Goal: Find contact information: Find contact information

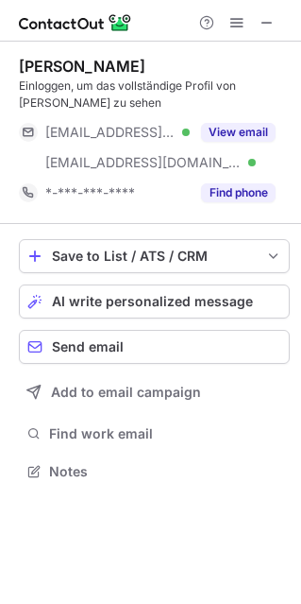
scroll to position [457, 301]
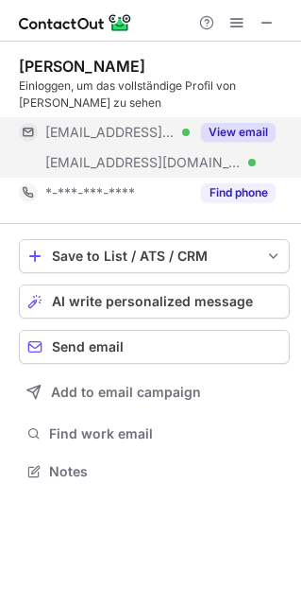
click at [255, 133] on button "View email" at bounding box center [238, 132] width 75 height 19
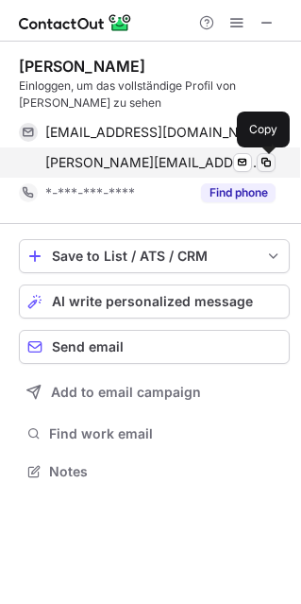
click at [266, 162] on span at bounding box center [266, 162] width 15 height 15
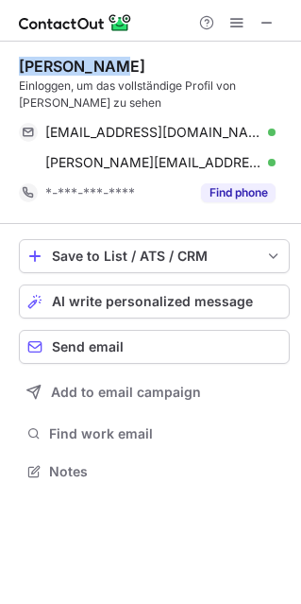
drag, startPoint x: 97, startPoint y: 60, endPoint x: 9, endPoint y: 63, distance: 88.9
click at [9, 63] on div "[PERSON_NAME] Einloggen, um das vollständige Profil von [PERSON_NAME] zu sehen …" at bounding box center [150, 271] width 301 height 458
copy div "[PERSON_NAME]"
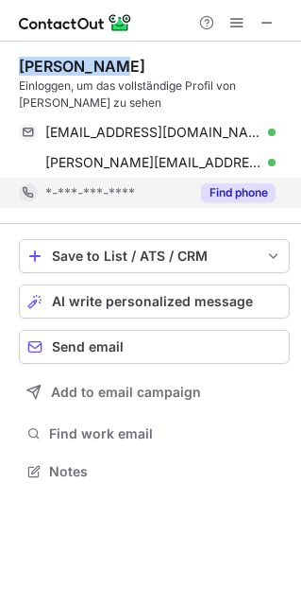
click at [230, 188] on button "Find phone" at bounding box center [238, 192] width 75 height 19
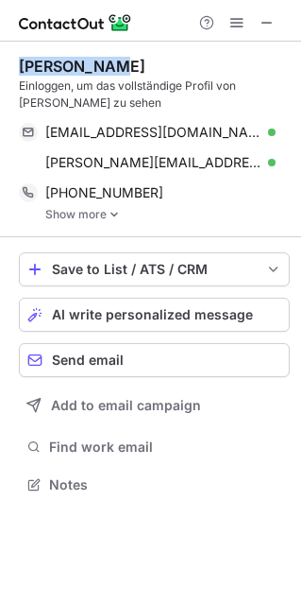
scroll to position [471, 301]
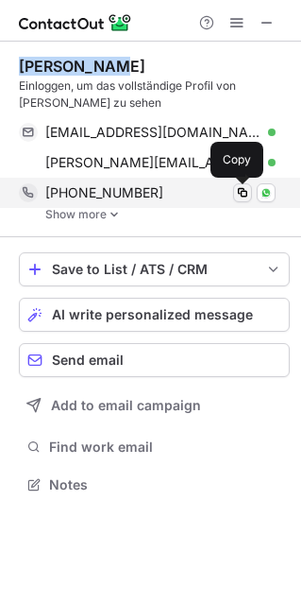
click at [242, 191] on span at bounding box center [242, 192] width 15 height 15
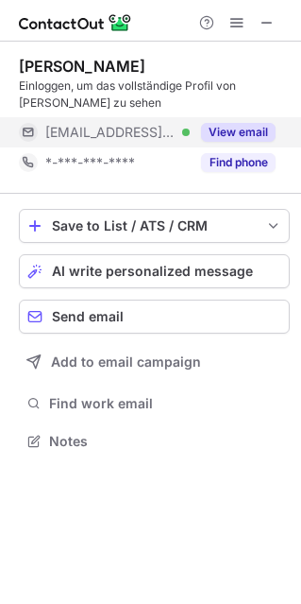
scroll to position [427, 301]
click at [234, 128] on button "View email" at bounding box center [238, 132] width 75 height 19
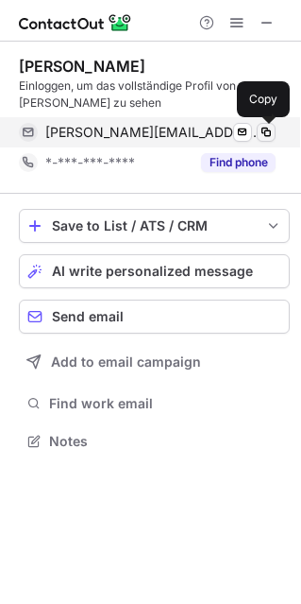
click at [269, 128] on span at bounding box center [266, 132] width 15 height 15
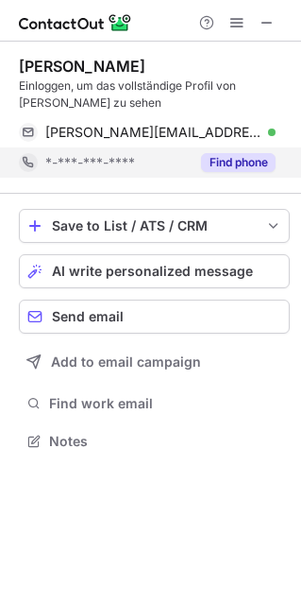
click at [252, 159] on button "Find phone" at bounding box center [238, 162] width 75 height 19
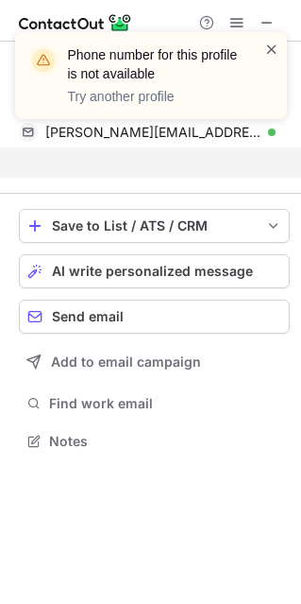
scroll to position [397, 301]
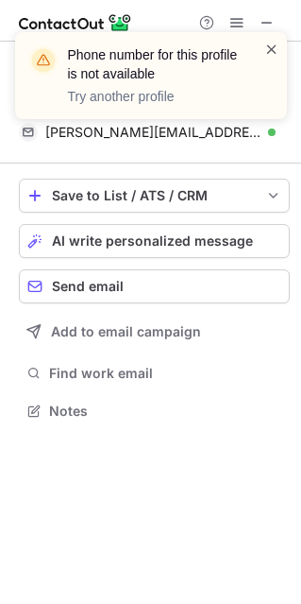
click at [267, 51] on span at bounding box center [272, 49] width 15 height 19
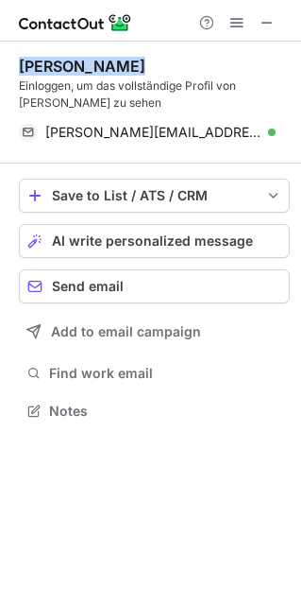
drag, startPoint x: 139, startPoint y: 67, endPoint x: 17, endPoint y: 63, distance: 122.0
copy div "Minotti Piero"
